Goal: Information Seeking & Learning: Learn about a topic

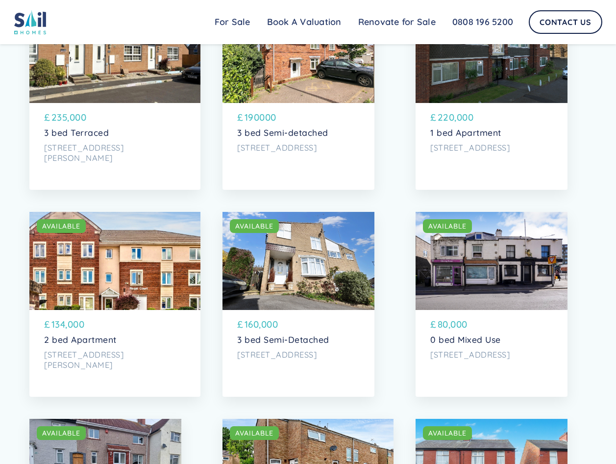
scroll to position [1383, 0]
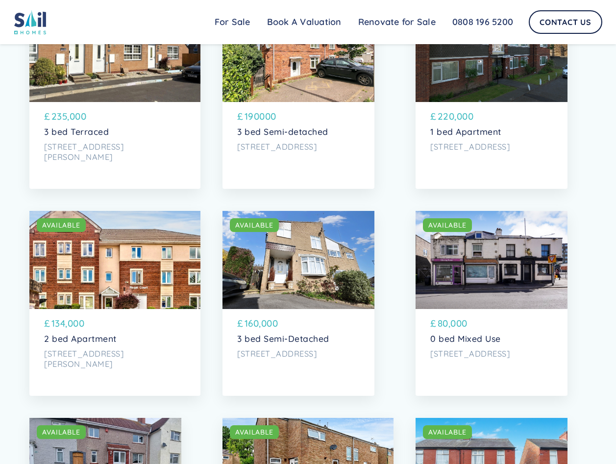
click at [281, 290] on div "SOLD AVAILABLE" at bounding box center [299, 260] width 152 height 98
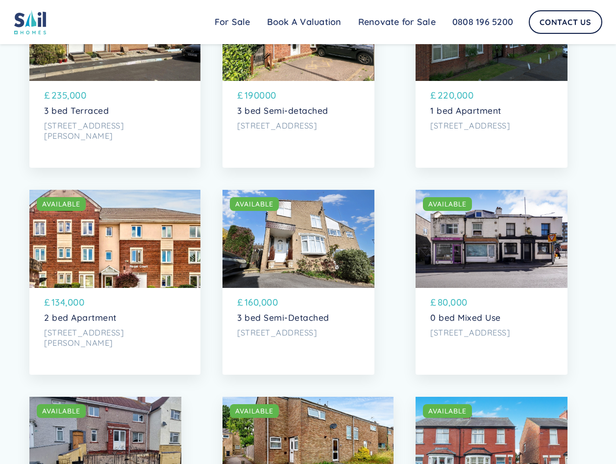
scroll to position [1402, 0]
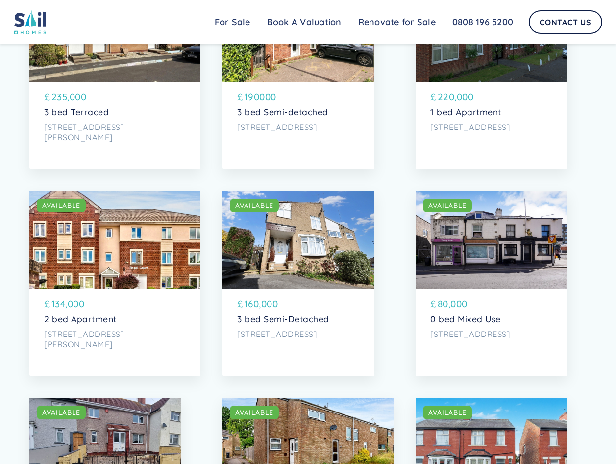
click at [309, 251] on div "SOLD AVAILABLE" at bounding box center [299, 240] width 152 height 98
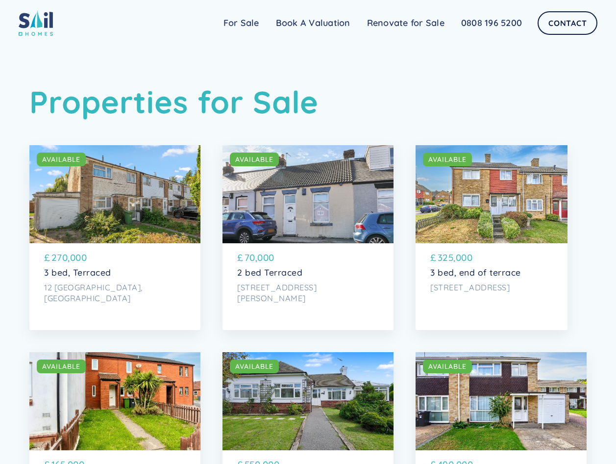
click at [493, 191] on div "SOLD AVAILABLE" at bounding box center [492, 194] width 152 height 98
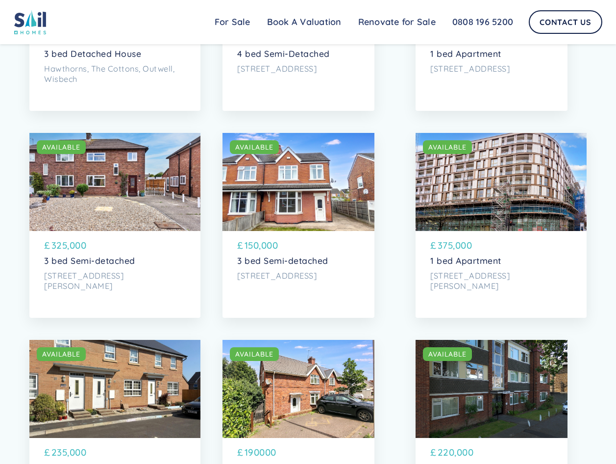
scroll to position [1128, 0]
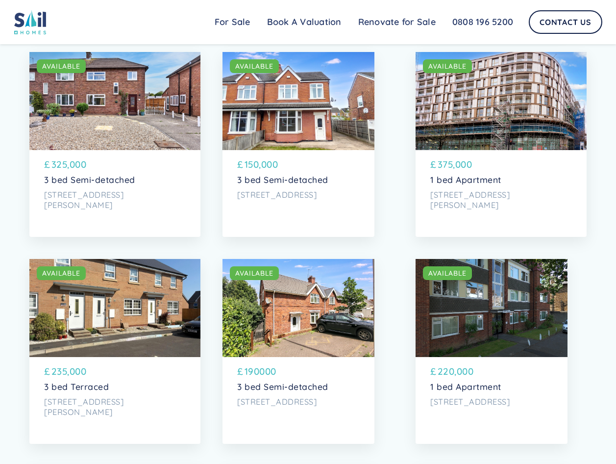
click at [273, 168] on div "SOLD AVAILABLE £ 150,000 3 bed Semi-detached 11a Lydbrook Road, Scunthorpe" at bounding box center [299, 181] width 152 height 62
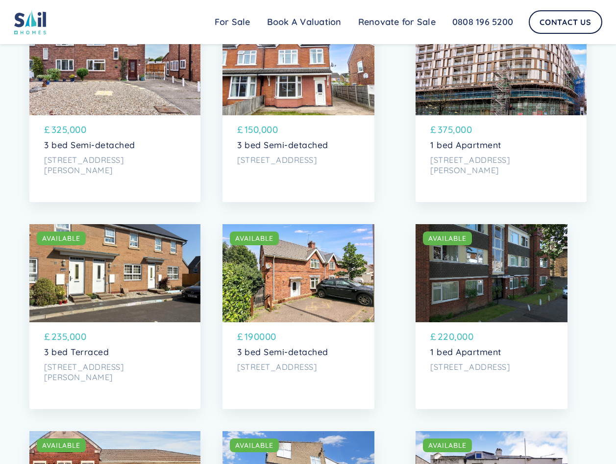
scroll to position [1324, 0]
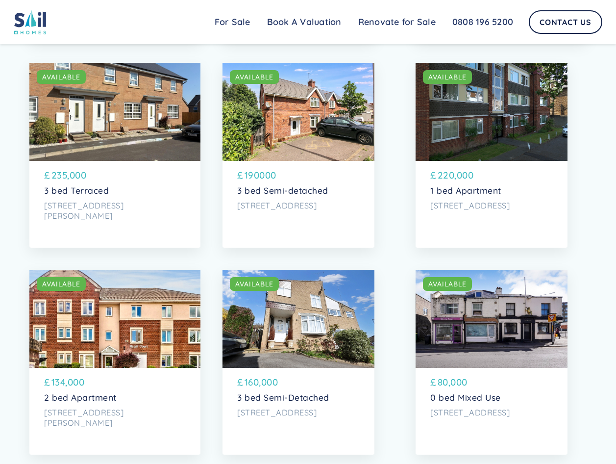
click at [328, 349] on div "SOLD AVAILABLE" at bounding box center [299, 319] width 152 height 98
click at [287, 392] on div "£ 160,000" at bounding box center [298, 383] width 123 height 17
